Goal: Information Seeking & Learning: Learn about a topic

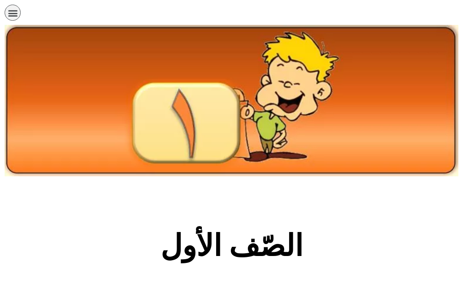
scroll to position [184, 0]
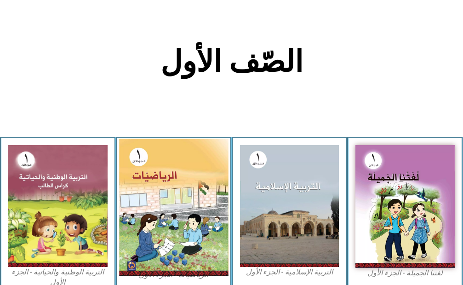
click at [155, 219] on img at bounding box center [173, 207] width 109 height 137
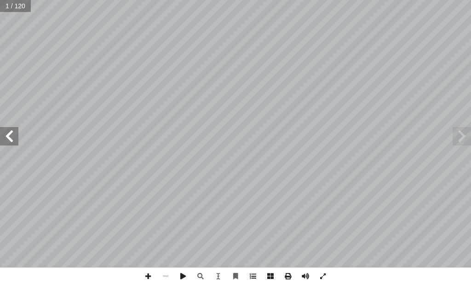
click at [9, 141] on span at bounding box center [9, 136] width 18 height 18
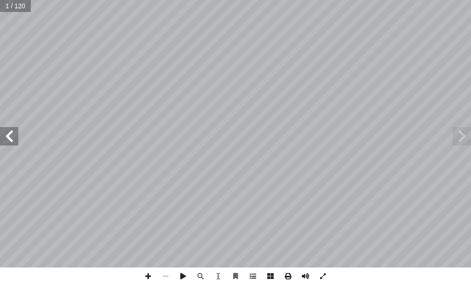
click at [9, 141] on span at bounding box center [9, 136] width 18 height 18
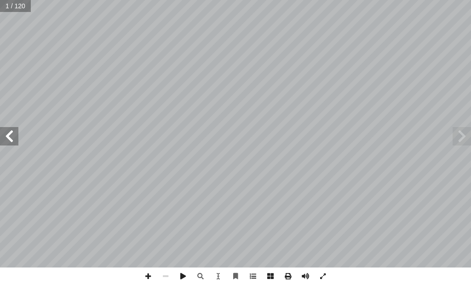
click at [9, 141] on span at bounding box center [9, 136] width 18 height 18
click at [9, 140] on span at bounding box center [9, 136] width 18 height 18
click at [7, 139] on span at bounding box center [9, 136] width 18 height 18
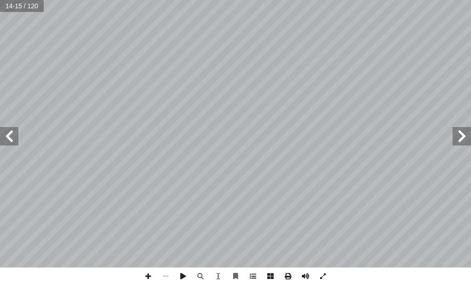
click at [7, 140] on span at bounding box center [9, 136] width 18 height 18
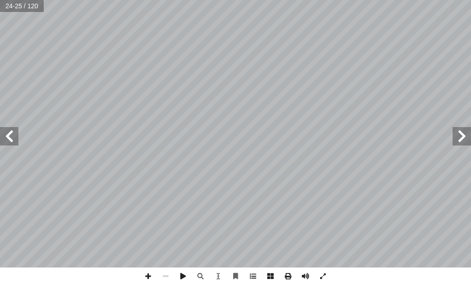
click at [11, 134] on span at bounding box center [9, 136] width 18 height 18
click at [16, 136] on span at bounding box center [9, 136] width 18 height 18
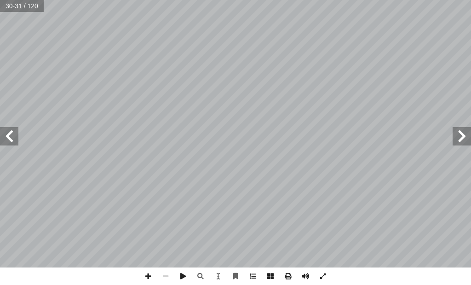
click at [16, 136] on span at bounding box center [9, 136] width 18 height 18
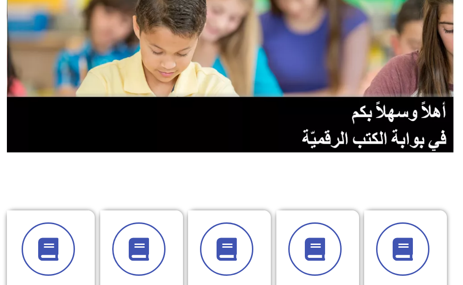
scroll to position [184, 0]
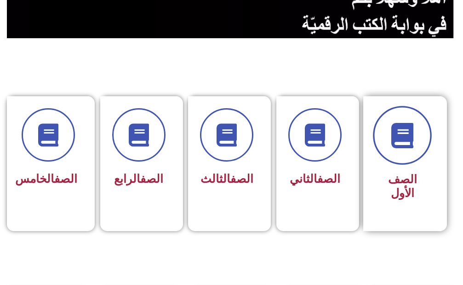
click at [403, 144] on icon at bounding box center [402, 134] width 25 height 25
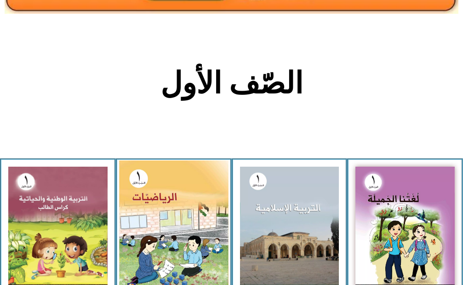
scroll to position [184, 0]
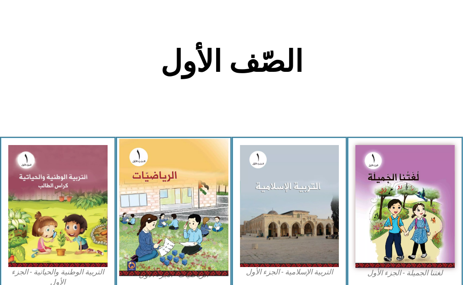
click at [198, 218] on img at bounding box center [173, 207] width 109 height 137
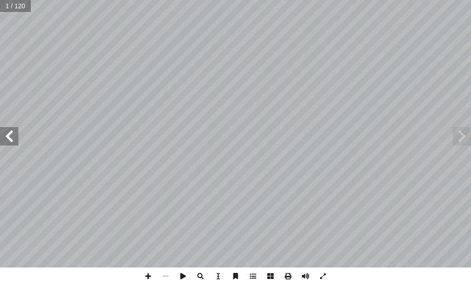
click at [13, 140] on span at bounding box center [9, 136] width 18 height 18
click at [13, 139] on span at bounding box center [9, 136] width 18 height 18
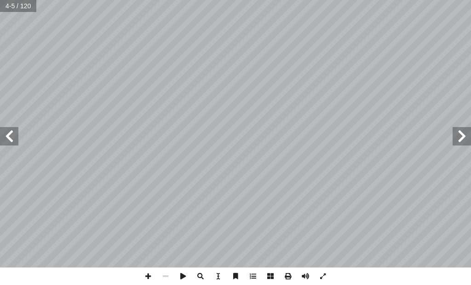
click at [13, 139] on span at bounding box center [9, 136] width 18 height 18
click at [12, 139] on span at bounding box center [9, 136] width 18 height 18
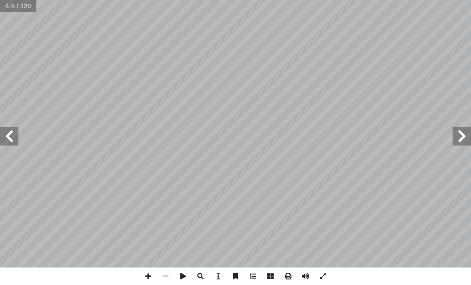
click at [12, 139] on span at bounding box center [9, 136] width 18 height 18
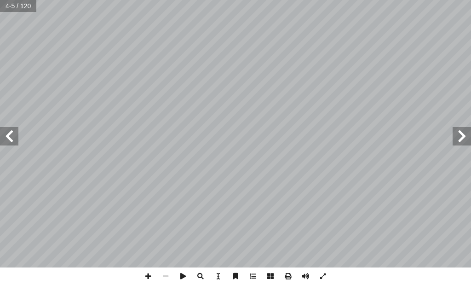
click at [12, 139] on span at bounding box center [9, 136] width 18 height 18
click at [10, 139] on span at bounding box center [9, 136] width 18 height 18
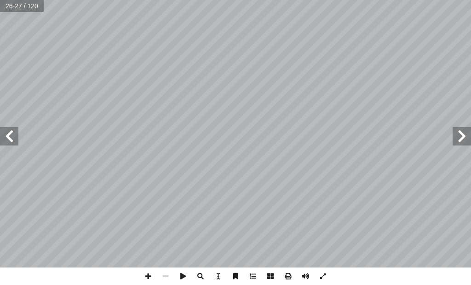
click at [11, 140] on span at bounding box center [9, 136] width 18 height 18
click at [10, 140] on span at bounding box center [9, 136] width 18 height 18
click at [9, 140] on span at bounding box center [9, 136] width 18 height 18
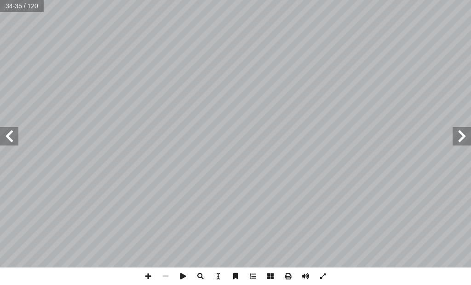
click at [9, 140] on span at bounding box center [9, 136] width 18 height 18
click at [150, 276] on span at bounding box center [147, 275] width 17 height 17
click at [164, 278] on span at bounding box center [165, 275] width 17 height 17
click at [15, 132] on span at bounding box center [9, 136] width 18 height 18
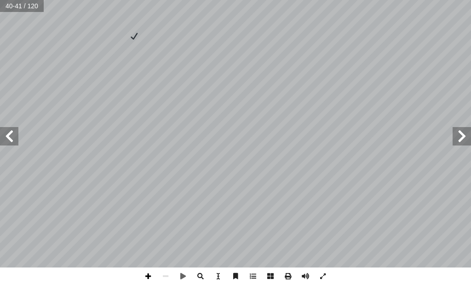
click at [146, 274] on span at bounding box center [147, 275] width 17 height 17
